Goal: Find specific page/section: Find specific page/section

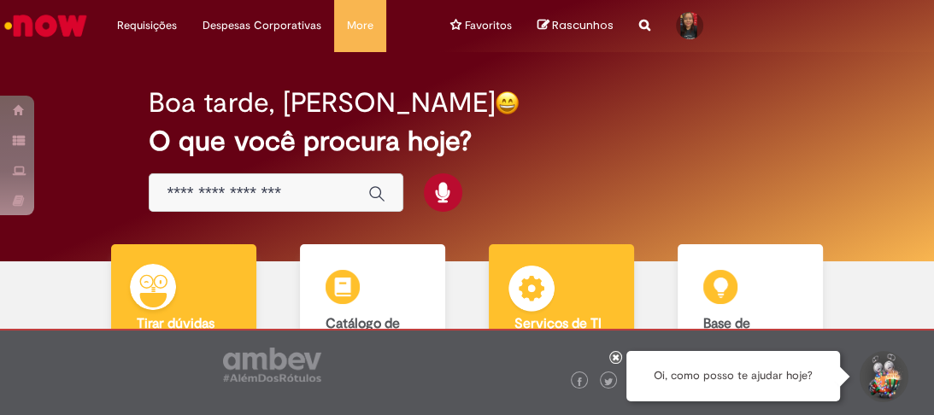
scroll to position [147, 0]
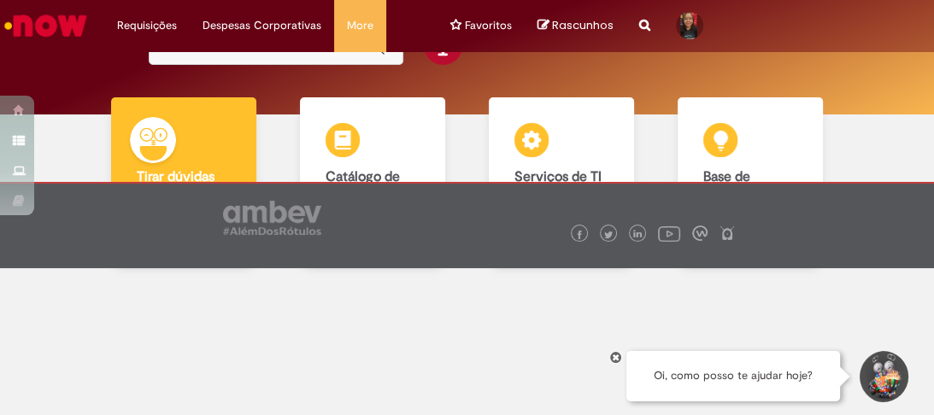
click at [615, 360] on icon at bounding box center [615, 357] width 7 height 9
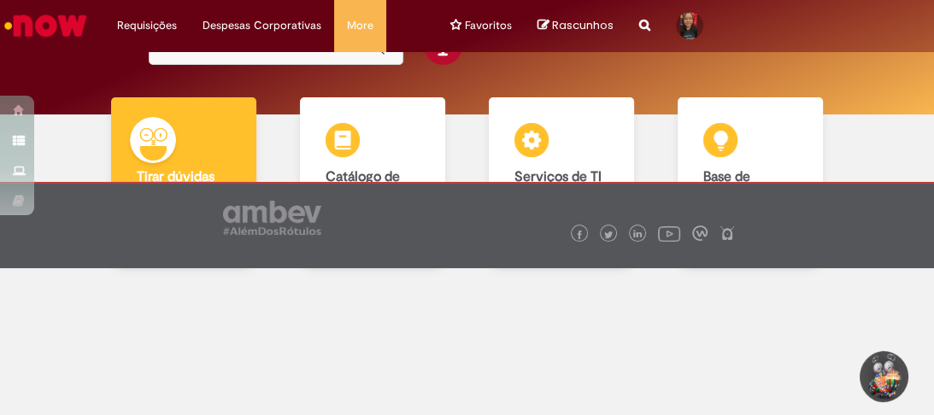
click at [861, 85] on div "Boa tarde, Caroline O que você procura hoje?" at bounding box center [467, 9] width 908 height 209
click at [85, 53] on div "Boa tarde, Caroline O que você procura hoje?" at bounding box center [467, 9] width 908 height 209
click at [276, 82] on div "Boa tarde, Caroline O que você procura hoje?" at bounding box center [467, 9] width 636 height 209
click at [870, 140] on div "Tirar dúvidas Tirar dúvidas Tirar dúvidas com Lupi Assist e Gen Ai Catálogo de …" at bounding box center [467, 186] width 908 height 178
click at [62, 59] on div "Boa tarde, Caroline O que você procura hoje?" at bounding box center [467, 9] width 908 height 209
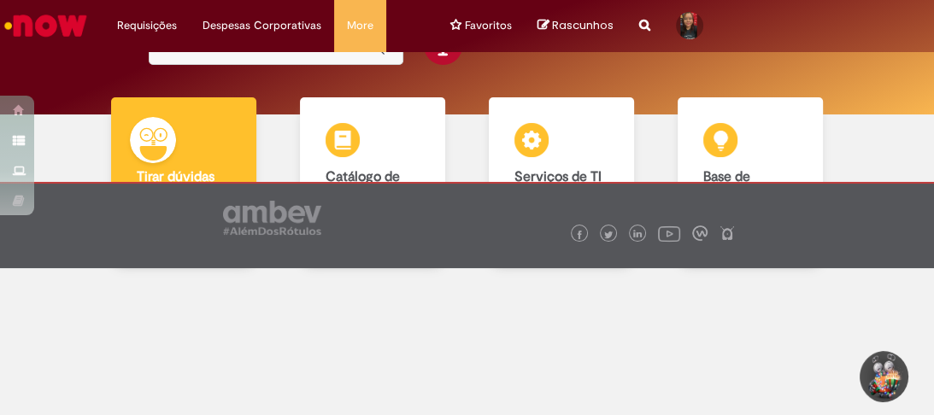
click at [366, 337] on div at bounding box center [467, 344] width 908 height 141
click at [89, 69] on div "Boa tarde, Caroline O que você procura hoje?" at bounding box center [467, 9] width 908 height 209
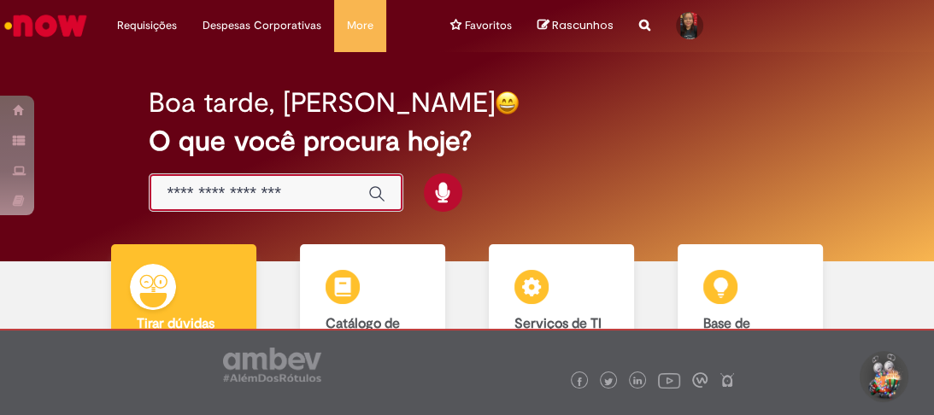
click at [211, 186] on input "Basta digitar aqui" at bounding box center [259, 194] width 185 height 20
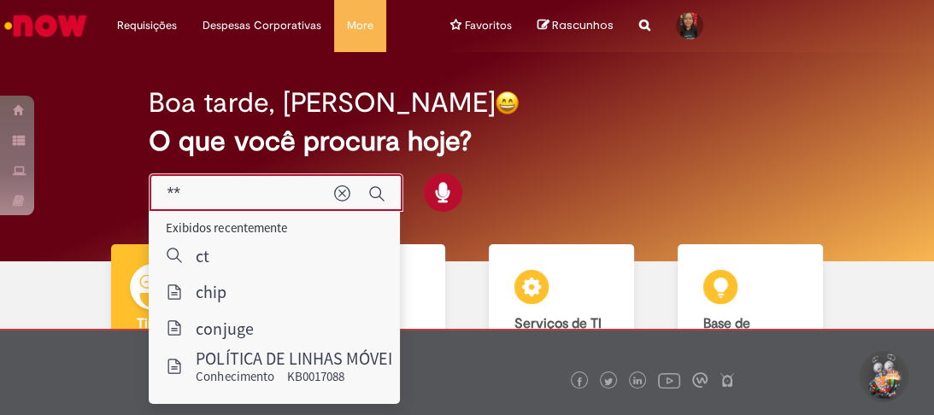
type input "***"
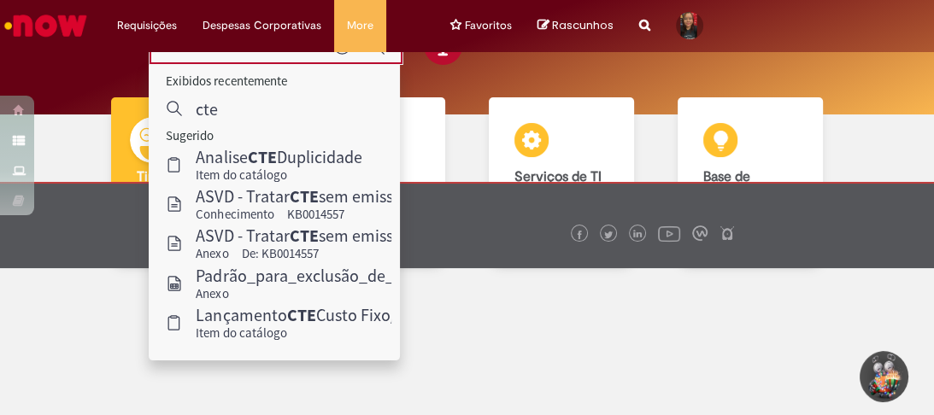
scroll to position [10, 0]
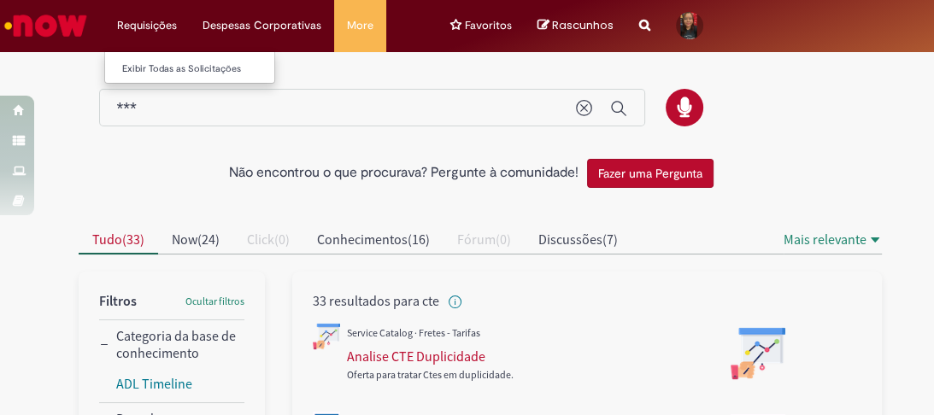
click at [138, 26] on li "Requisições Exibir Todas as Solicitações" at bounding box center [146, 25] width 85 height 51
click at [143, 24] on li "Requisições Exibir Todas as Solicitações" at bounding box center [146, 25] width 85 height 51
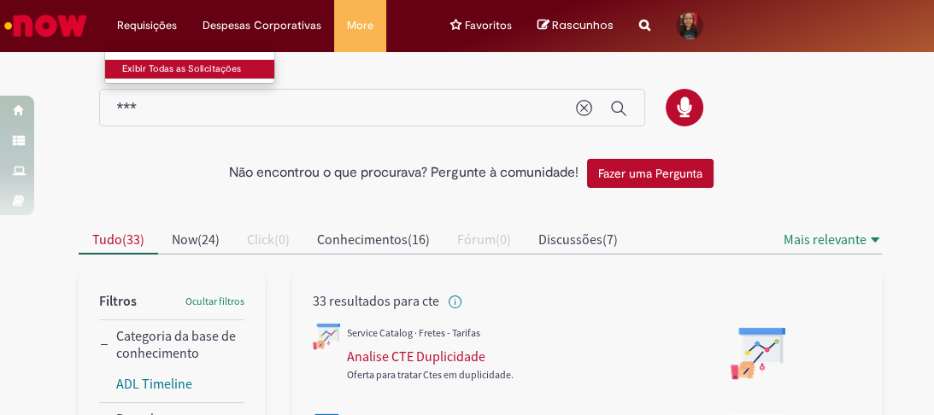
click at [147, 68] on link "Exibir Todas as Solicitações" at bounding box center [199, 69] width 188 height 19
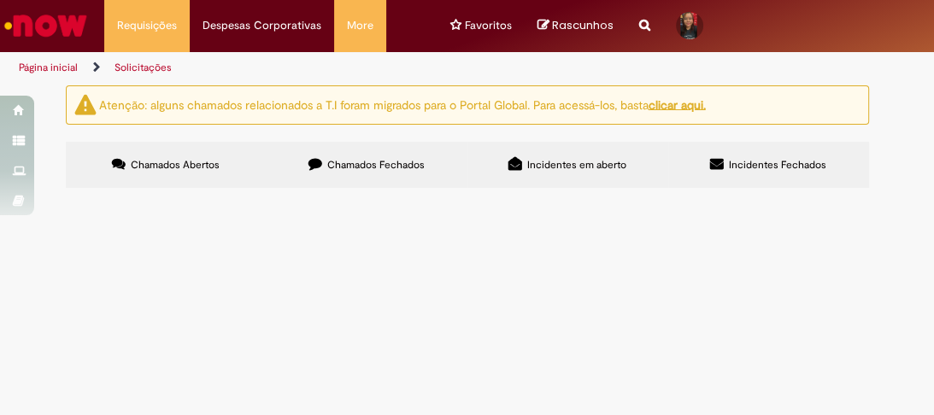
click at [384, 161] on span "Chamados Fechados" at bounding box center [375, 165] width 97 height 14
click at [45, 26] on img "Ir para a Homepage" at bounding box center [46, 26] width 88 height 34
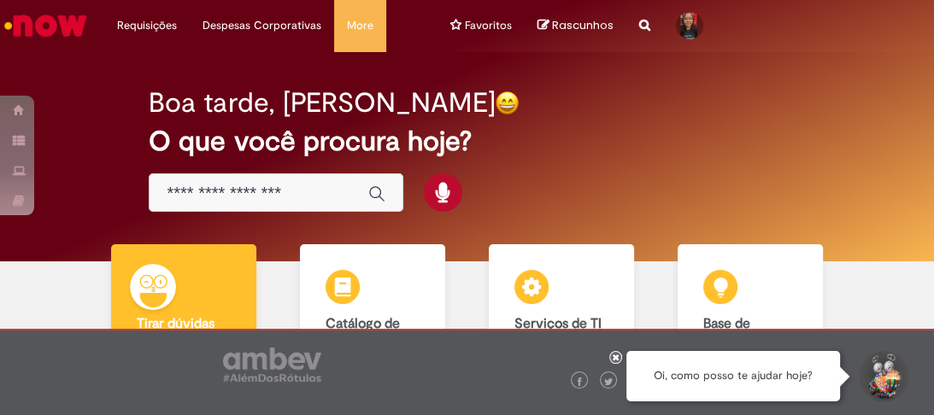
click at [55, 24] on img "Ir para a Homepage" at bounding box center [46, 26] width 88 height 34
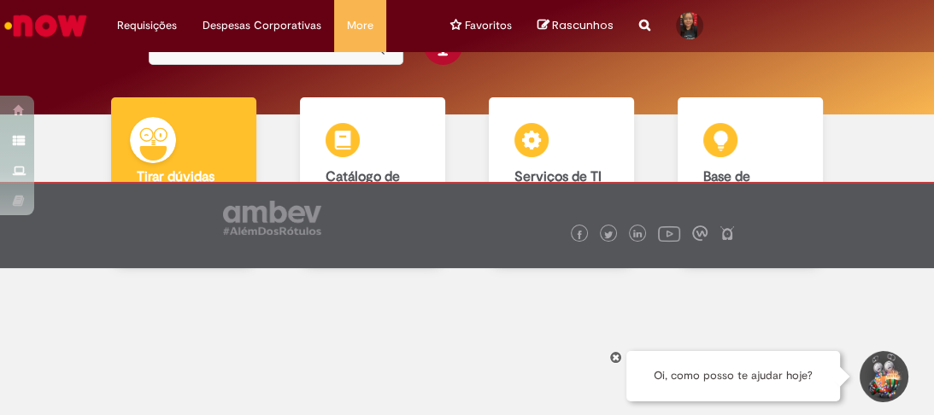
click at [613, 357] on icon at bounding box center [615, 357] width 7 height 9
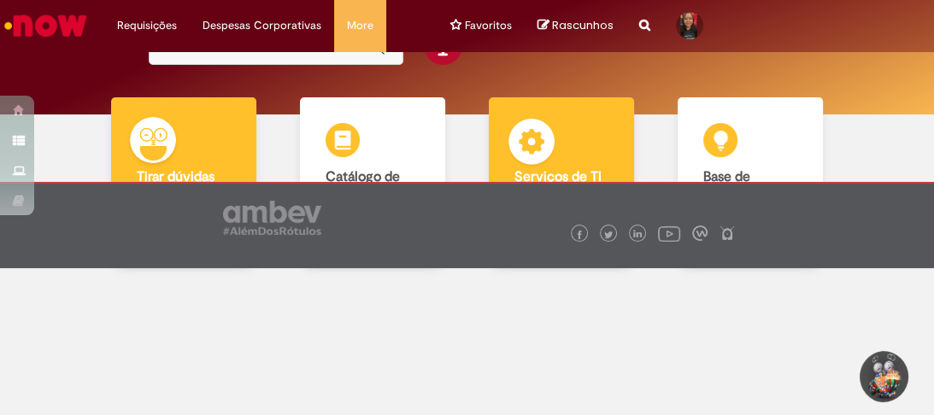
click at [544, 154] on img at bounding box center [531, 144] width 51 height 51
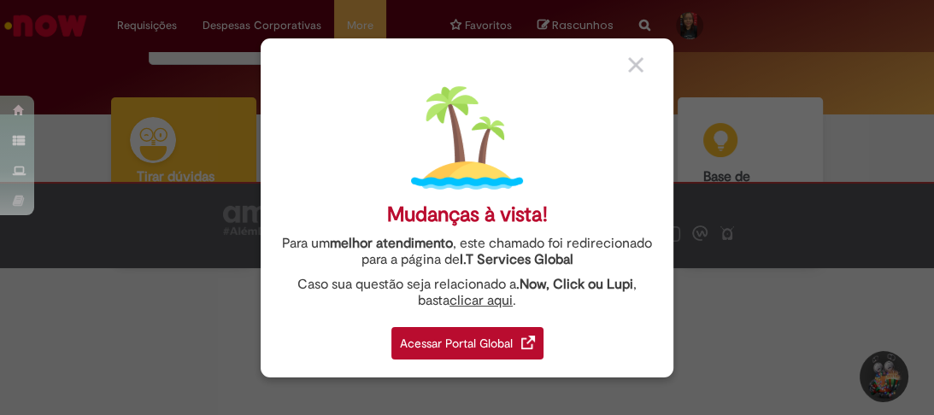
click at [475, 340] on div "Acessar Portal Global" at bounding box center [467, 343] width 152 height 32
